Goal: Book appointment/travel/reservation

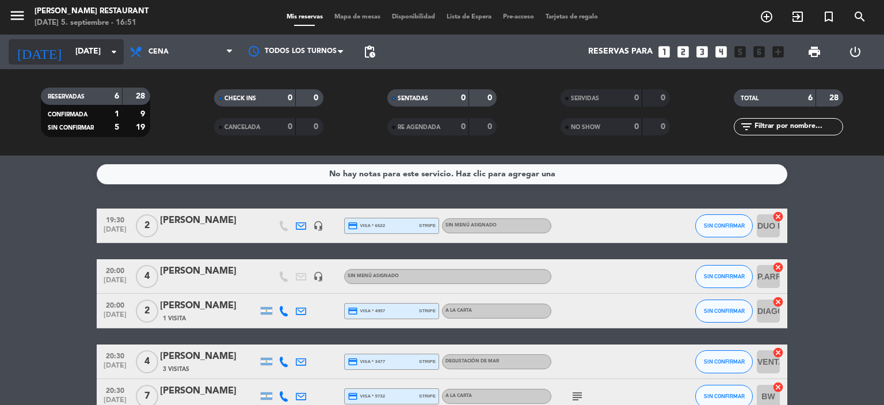
click at [82, 47] on input "[DATE]" at bounding box center [124, 51] width 109 height 21
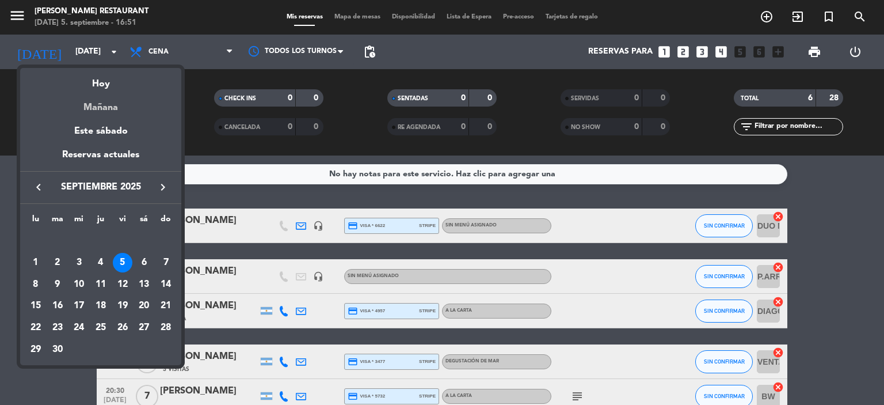
click at [108, 105] on div "Mañana" at bounding box center [100, 104] width 161 height 24
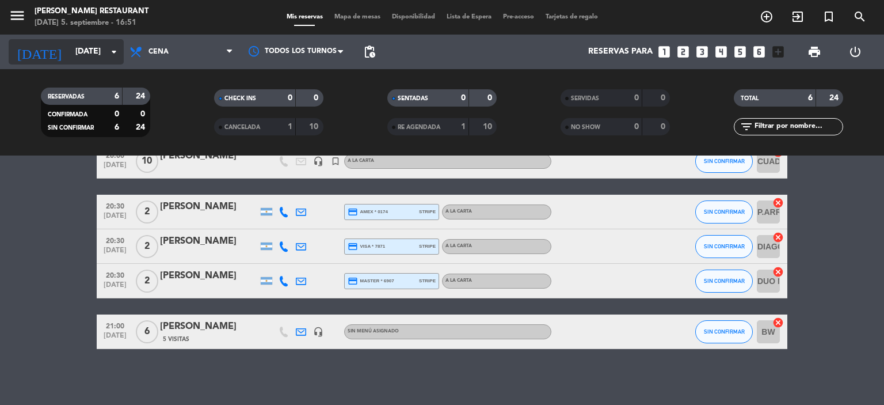
scroll to position [100, 0]
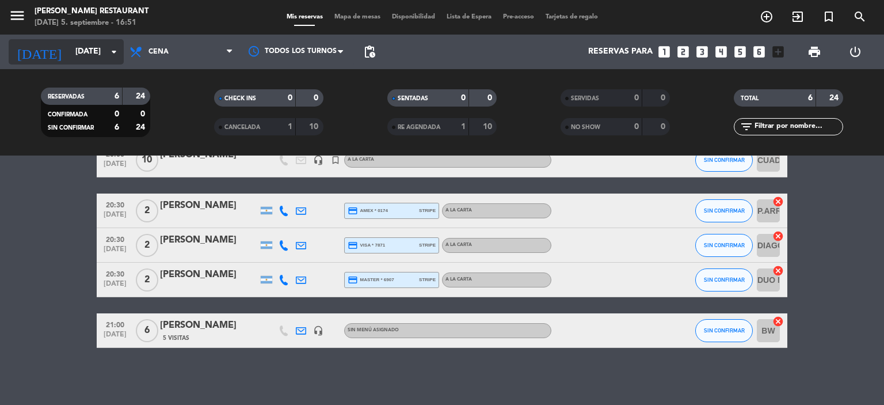
click at [75, 40] on div "[DATE] [DATE] arrow_drop_down" at bounding box center [66, 51] width 115 height 25
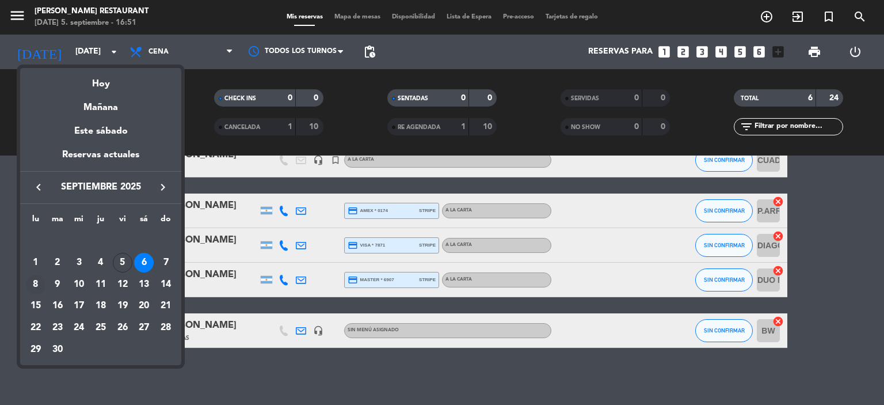
click at [35, 284] on div "8" at bounding box center [36, 285] width 20 height 20
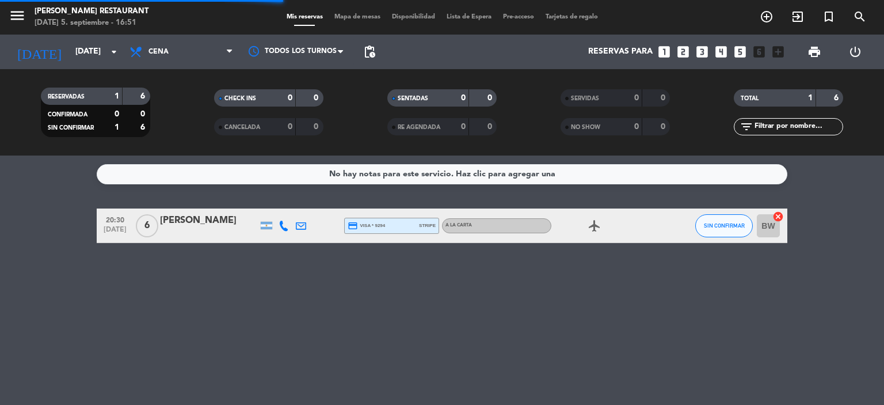
scroll to position [0, 0]
click at [70, 51] on input "[DATE]" at bounding box center [124, 51] width 109 height 21
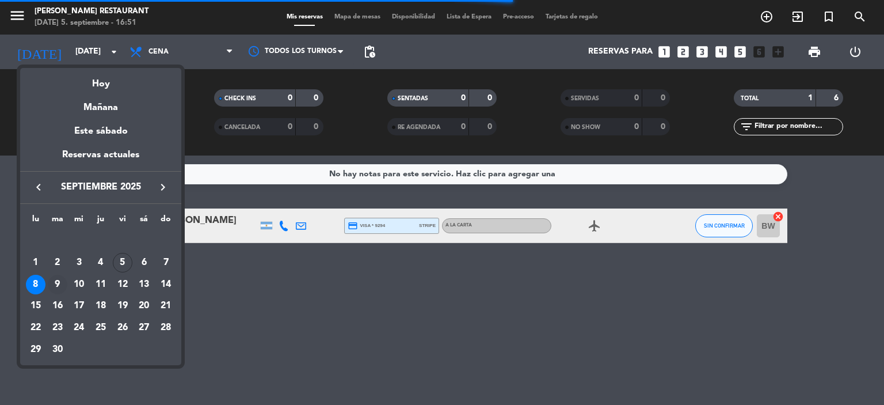
click at [59, 285] on div "9" at bounding box center [58, 285] width 20 height 20
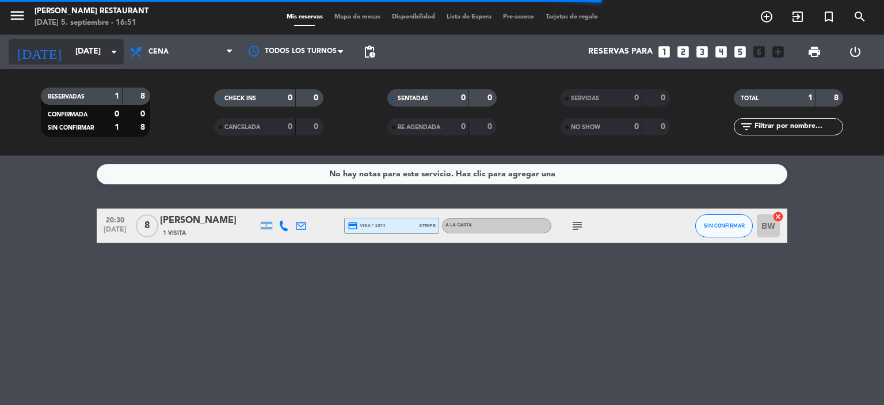
click at [70, 51] on input "[DATE]" at bounding box center [124, 51] width 109 height 21
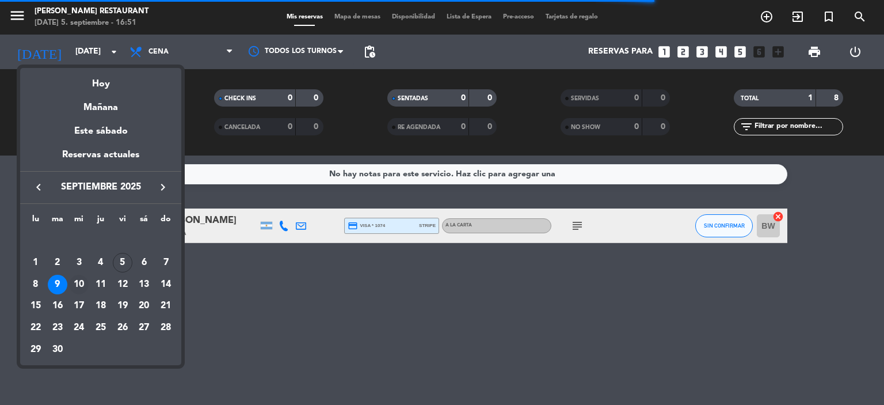
click at [77, 281] on div "10" at bounding box center [79, 285] width 20 height 20
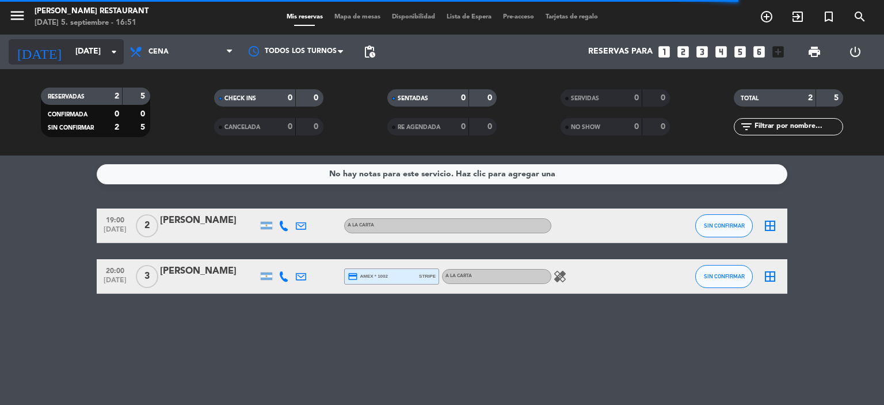
click at [83, 56] on input "[DATE]" at bounding box center [124, 51] width 109 height 21
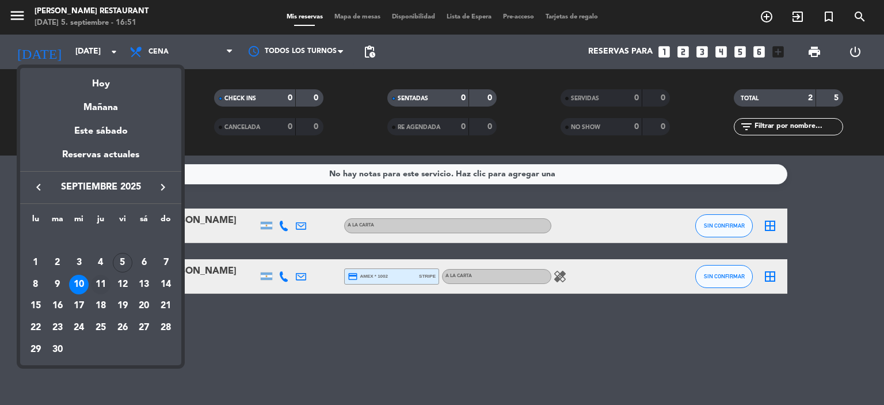
click at [102, 285] on div "11" at bounding box center [101, 285] width 20 height 20
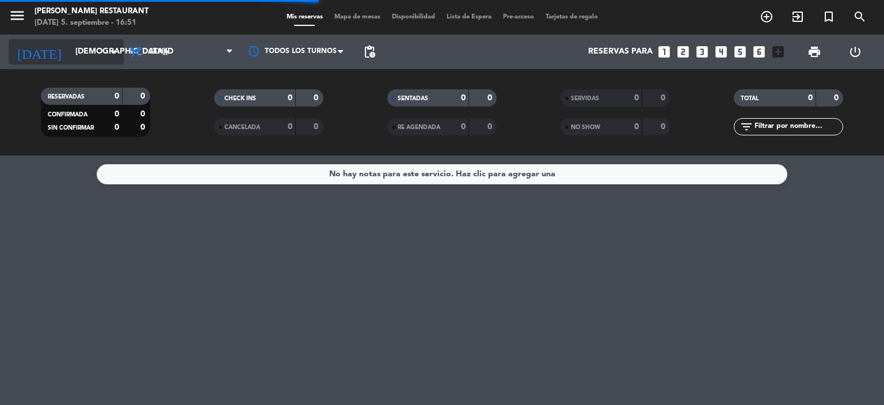
click at [85, 55] on input "[DEMOGRAPHIC_DATA][DATE]" at bounding box center [124, 51] width 109 height 21
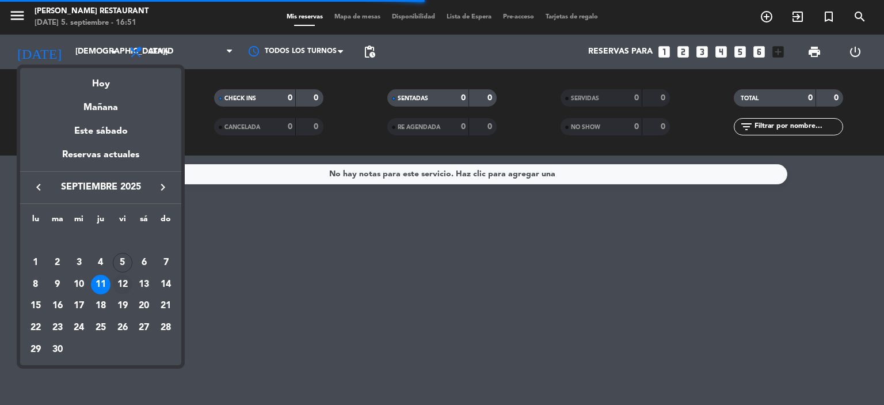
click at [122, 283] on div "12" at bounding box center [123, 285] width 20 height 20
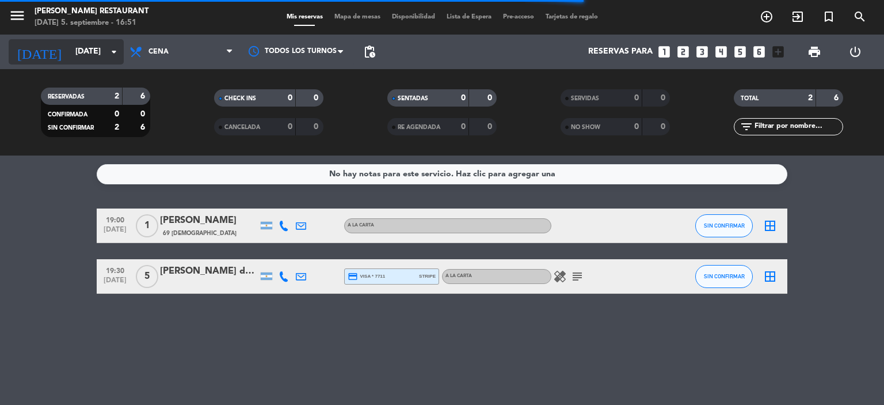
click at [92, 57] on input "[DATE]" at bounding box center [124, 51] width 109 height 21
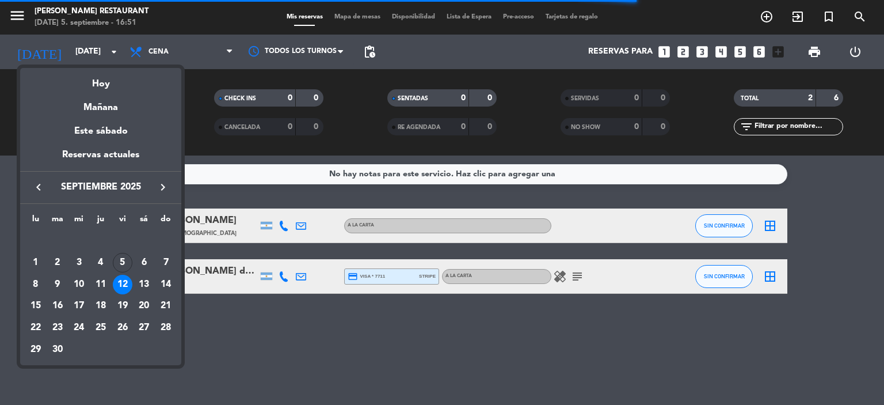
click at [147, 283] on div "13" at bounding box center [144, 285] width 20 height 20
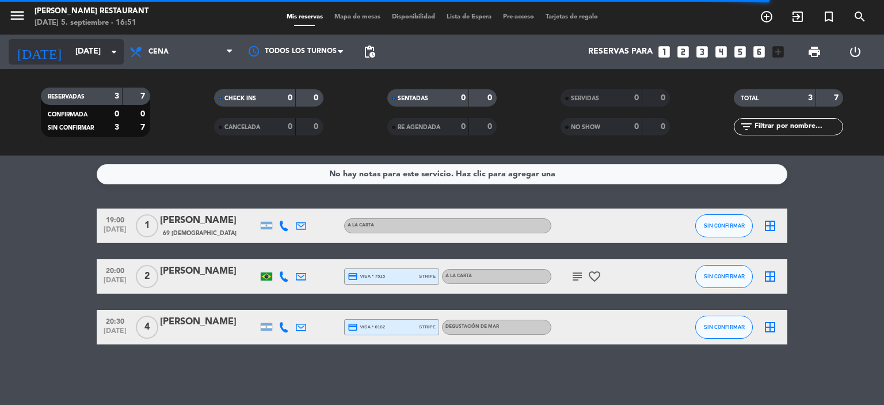
click at [70, 60] on input "[DATE]" at bounding box center [124, 51] width 109 height 21
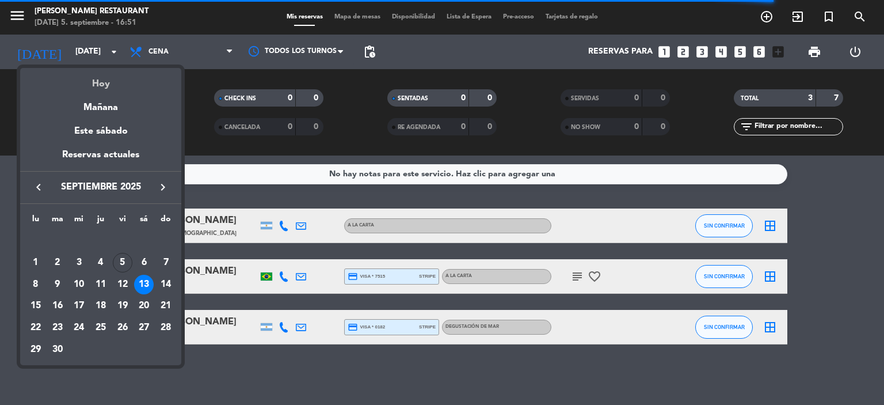
click at [104, 88] on div "Hoy" at bounding box center [100, 80] width 161 height 24
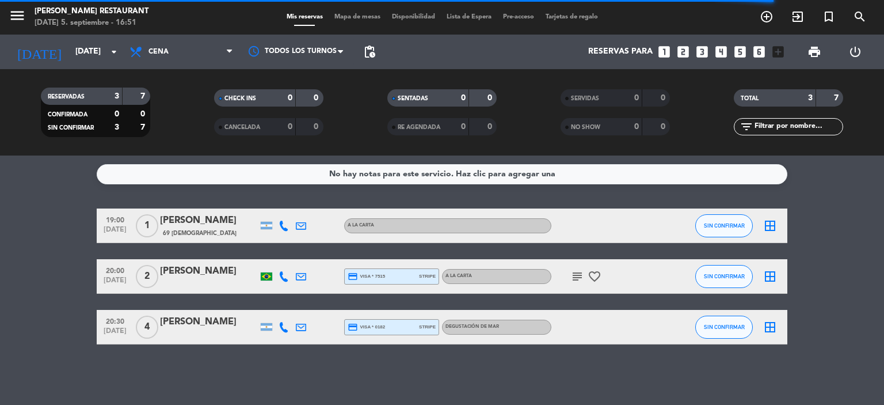
type input "[DATE]"
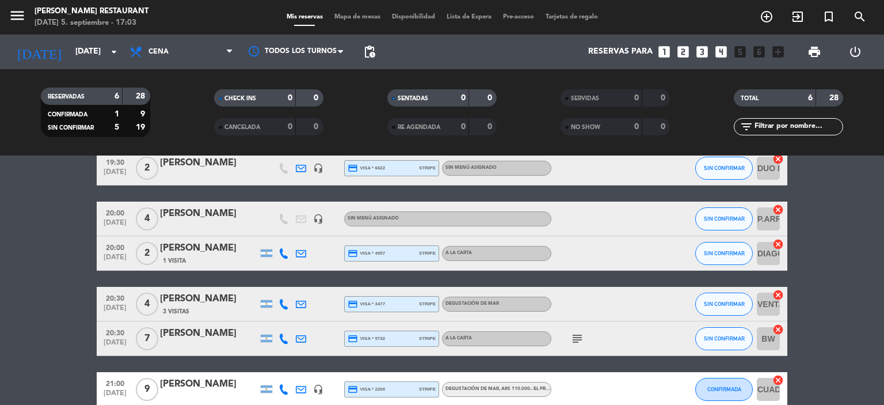
scroll to position [115, 0]
